Goal: Register for event/course

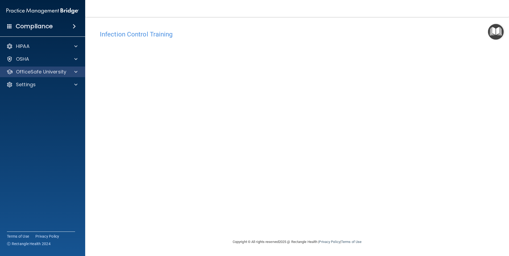
click at [70, 75] on div "OfficeSafe University" at bounding box center [42, 71] width 85 height 11
click at [69, 73] on div at bounding box center [74, 72] width 13 height 6
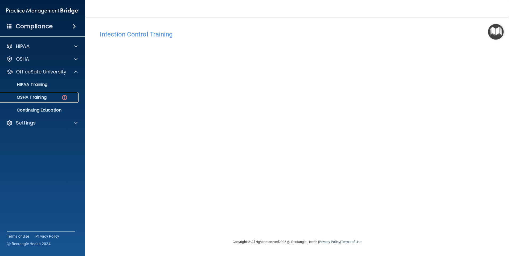
click at [66, 99] on img at bounding box center [64, 97] width 7 height 7
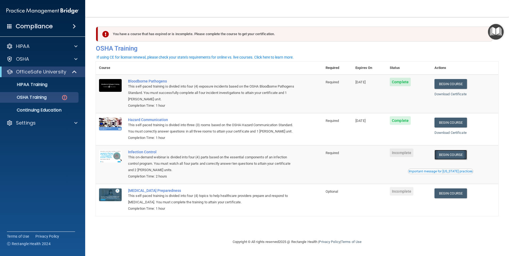
click at [448, 160] on link "Begin Course" at bounding box center [450, 155] width 32 height 10
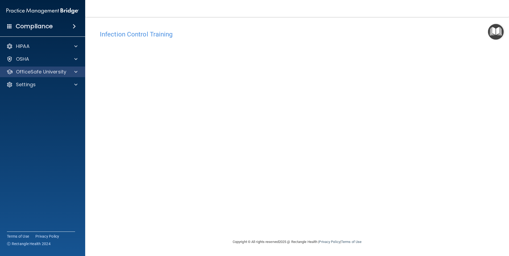
click at [78, 75] on div "OfficeSafe University" at bounding box center [42, 71] width 85 height 11
click at [78, 75] on div at bounding box center [74, 72] width 13 height 6
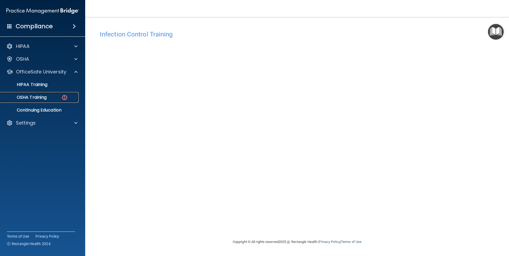
click at [48, 96] on div "OSHA Training" at bounding box center [39, 97] width 73 height 5
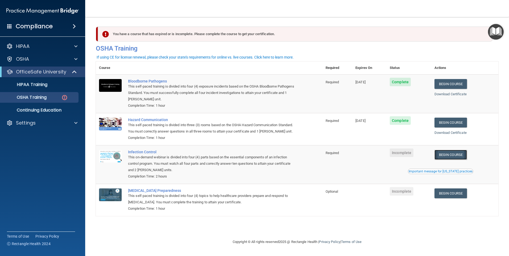
click at [451, 160] on link "Begin Course" at bounding box center [450, 155] width 32 height 10
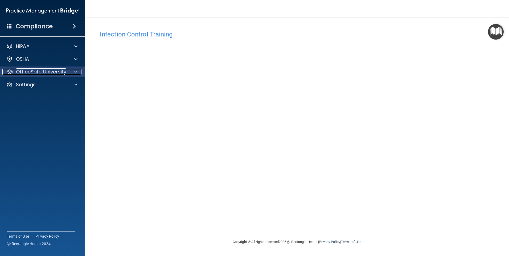
click at [72, 71] on div at bounding box center [74, 72] width 13 height 6
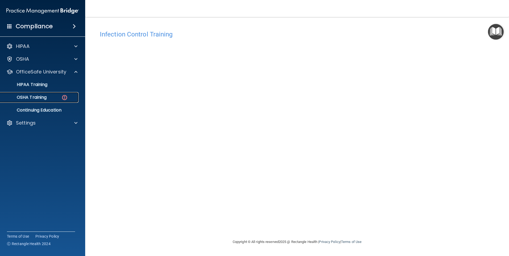
click at [62, 98] on img at bounding box center [64, 97] width 7 height 7
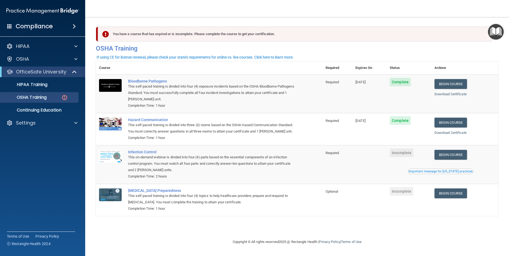
click at [403, 157] on span "Incomplete" at bounding box center [401, 152] width 24 height 9
click at [453, 160] on link "Begin Course" at bounding box center [450, 155] width 32 height 10
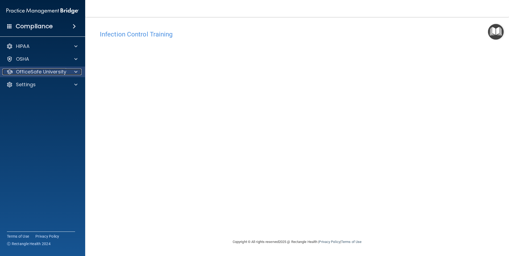
click at [75, 71] on span at bounding box center [75, 72] width 3 height 6
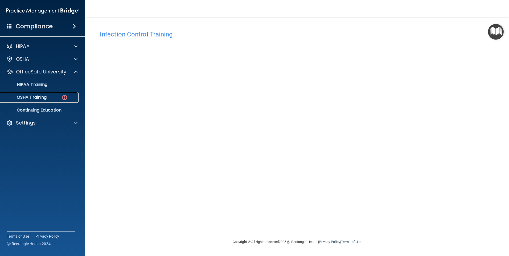
click at [60, 97] on div "OSHA Training" at bounding box center [39, 97] width 73 height 5
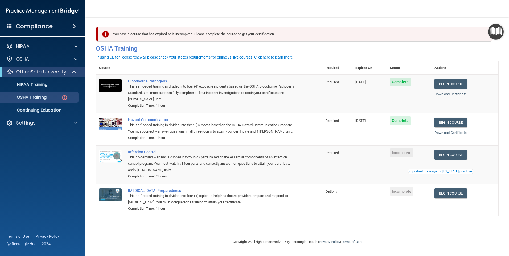
click at [406, 157] on span "Incomplete" at bounding box center [401, 152] width 24 height 9
click at [451, 160] on link "Begin Course" at bounding box center [450, 155] width 32 height 10
